Goal: Browse casually: Explore the website without a specific task or goal

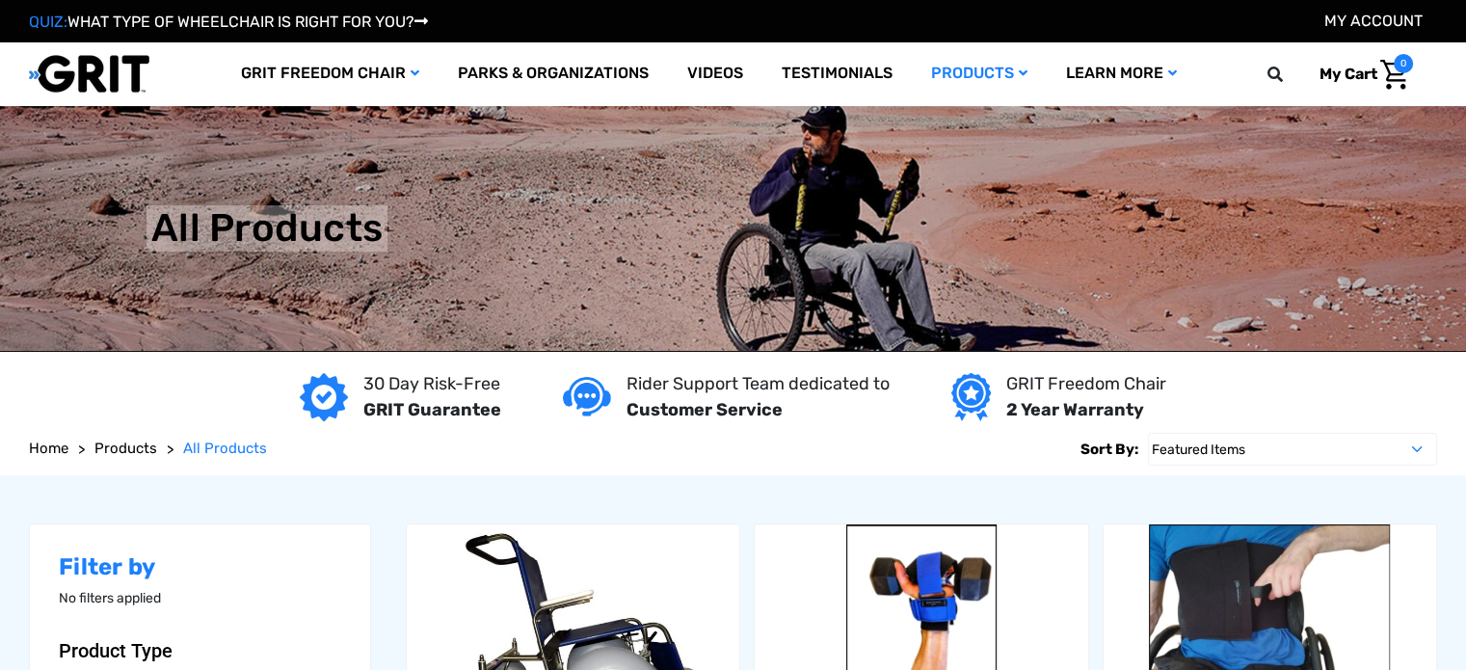
click at [137, 72] on img at bounding box center [89, 74] width 120 height 40
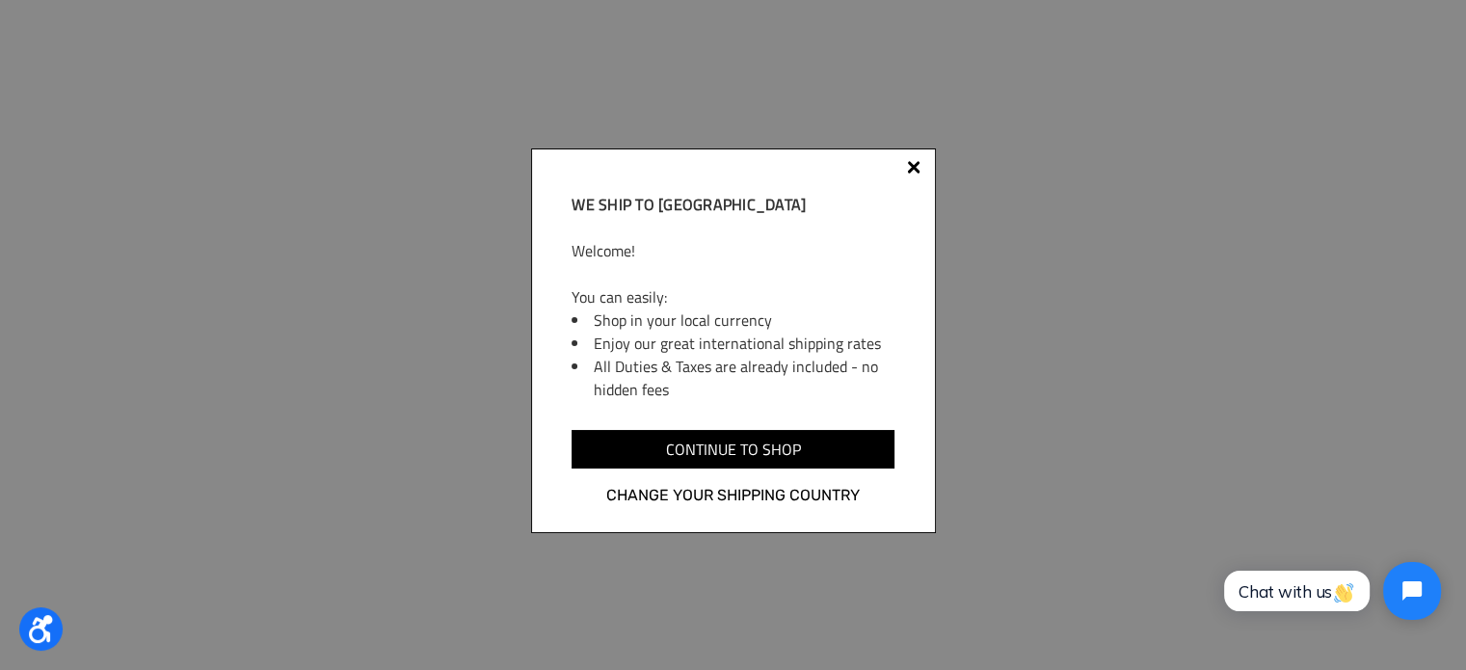
click at [906, 168] on div at bounding box center [913, 170] width 15 height 15
